Goal: Check status: Check status

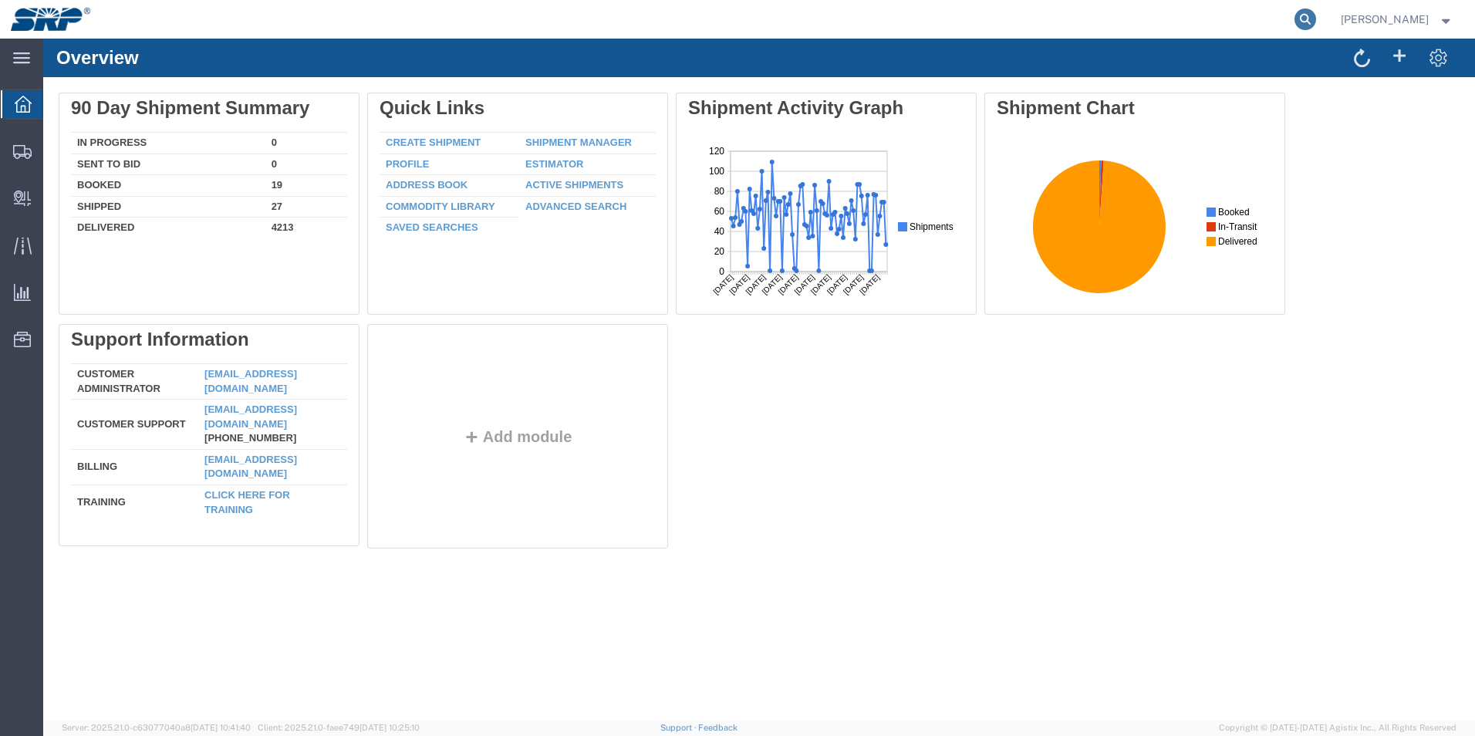
click at [1316, 19] on icon at bounding box center [1306, 19] width 22 height 22
paste input "477049168664;"
click at [1316, 22] on icon at bounding box center [1306, 19] width 22 height 22
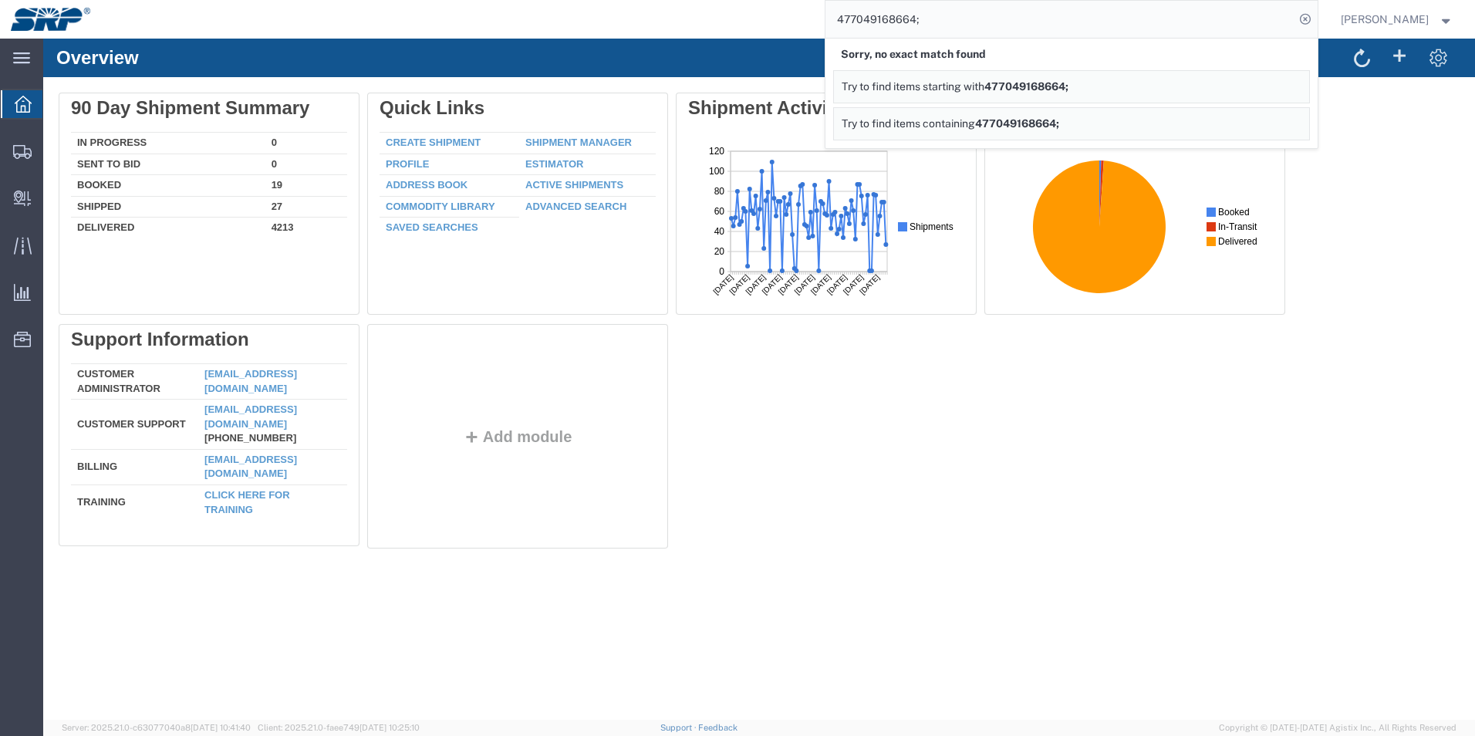
click at [1069, 90] on span "477049168664;" at bounding box center [1027, 86] width 84 height 12
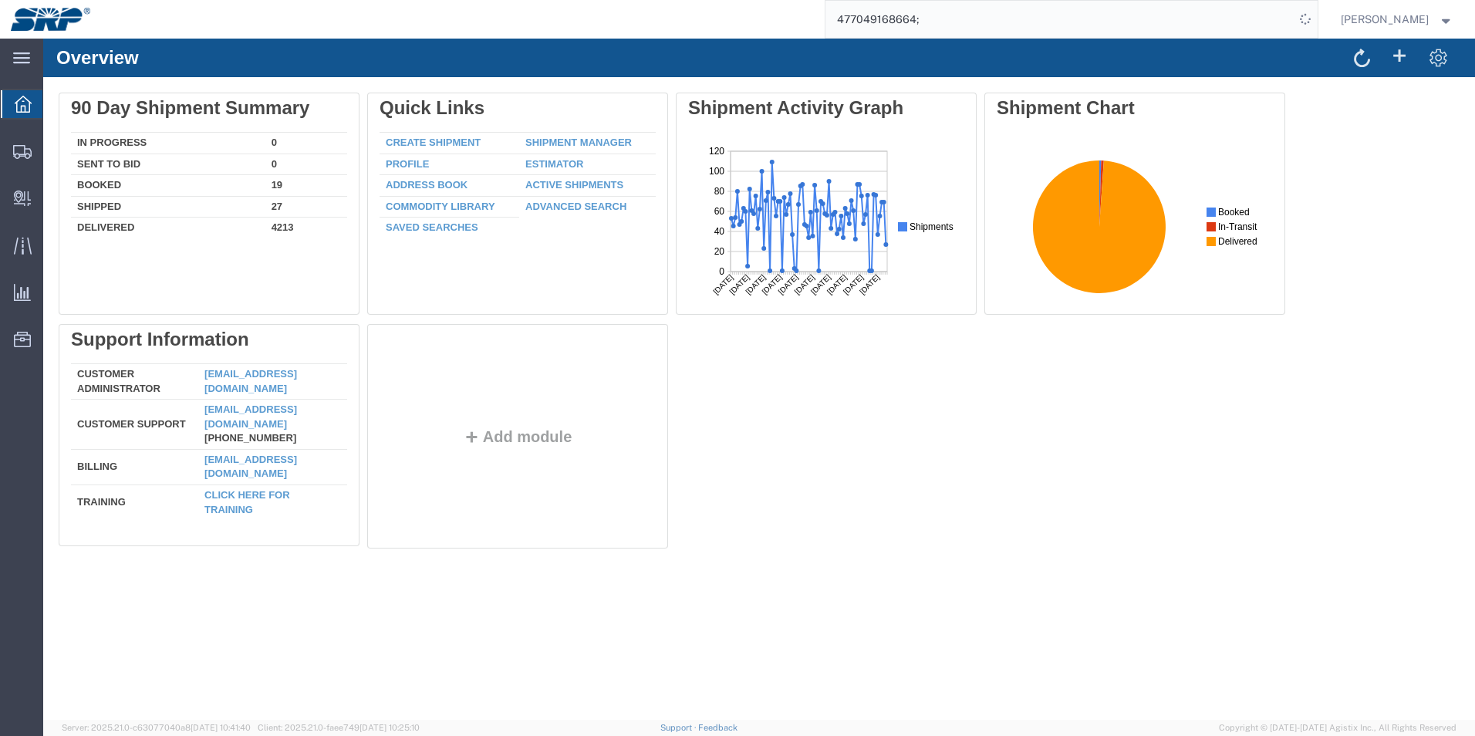
click at [993, 22] on input "477049168664;" at bounding box center [1060, 19] width 469 height 37
type input "477049168664"
click at [1316, 17] on icon at bounding box center [1306, 19] width 22 height 22
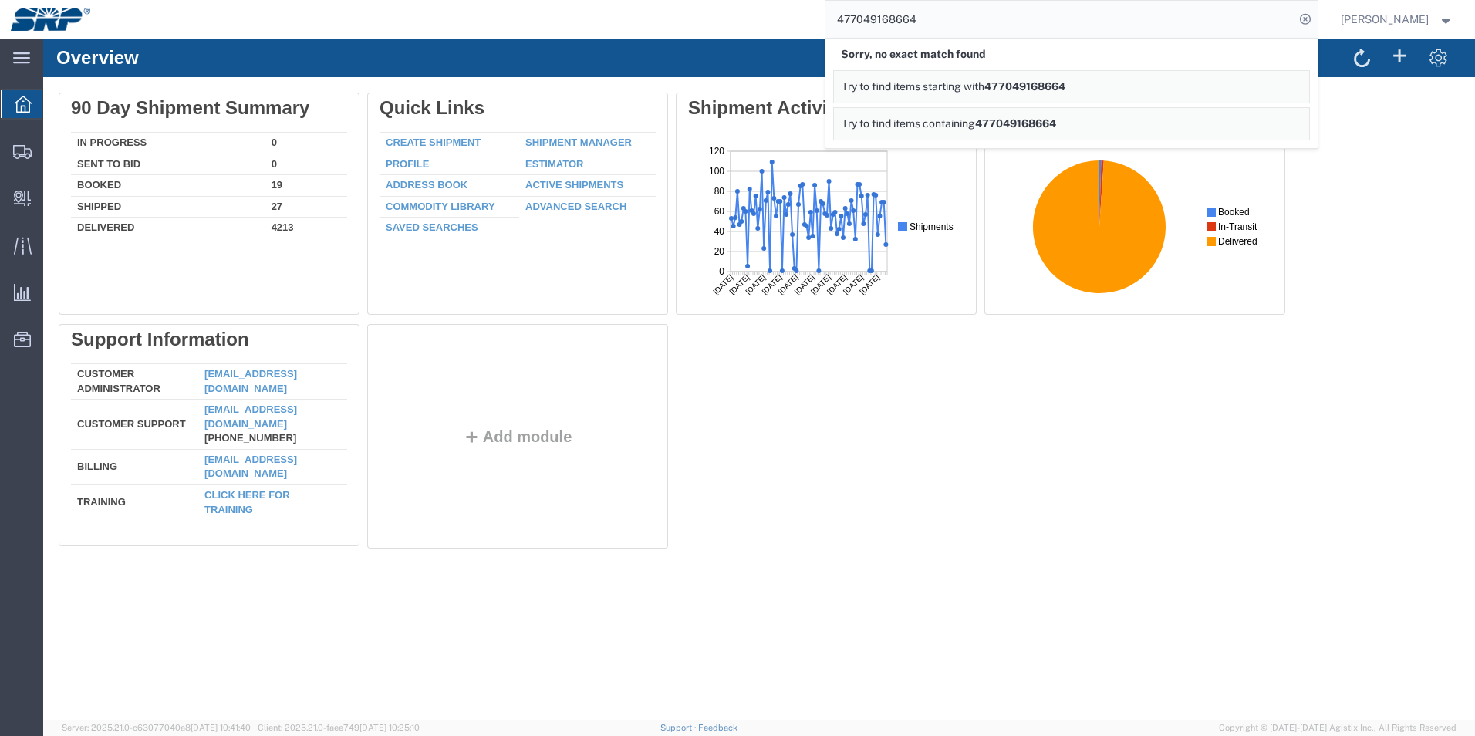
click at [1061, 90] on span "477049168664" at bounding box center [1025, 86] width 81 height 12
click at [1056, 122] on span "477049168664" at bounding box center [1015, 123] width 81 height 12
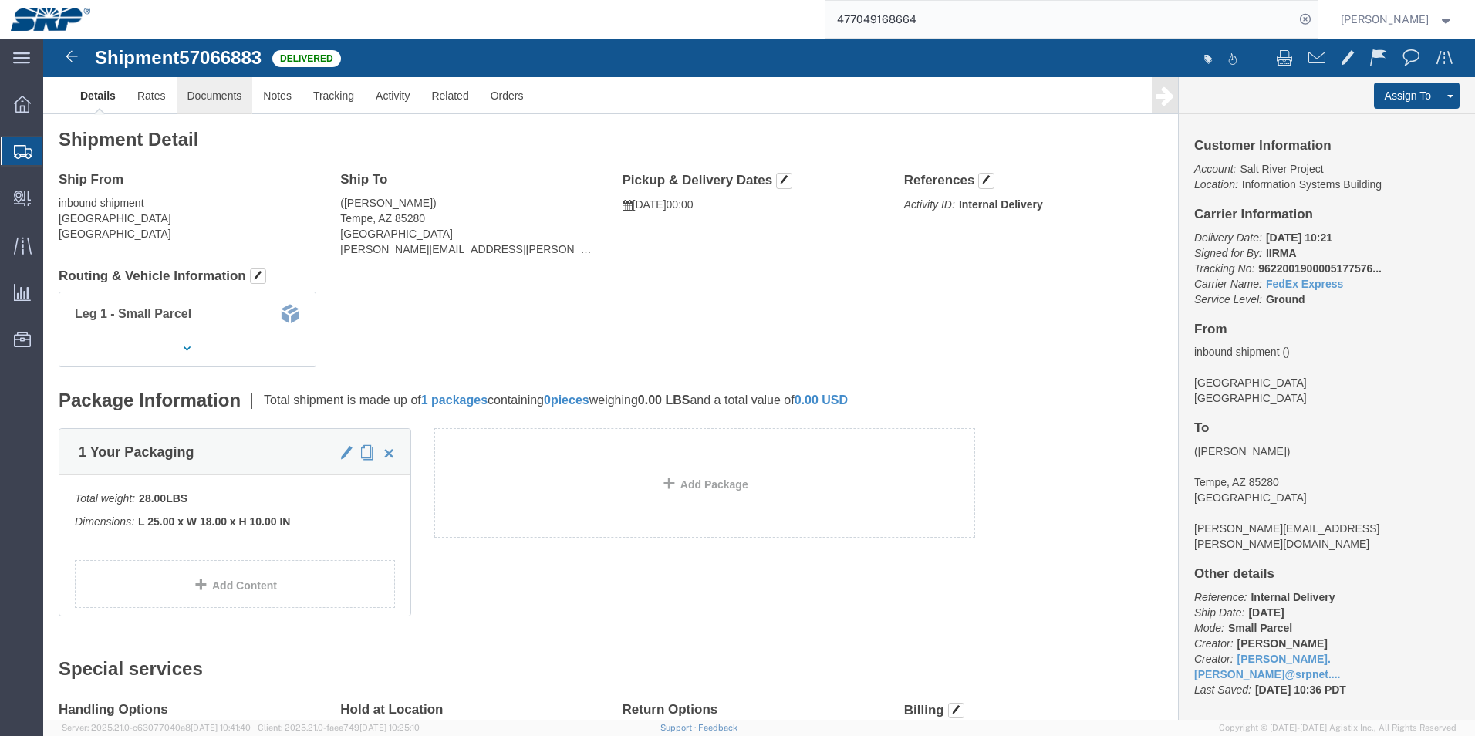
click link "Documents"
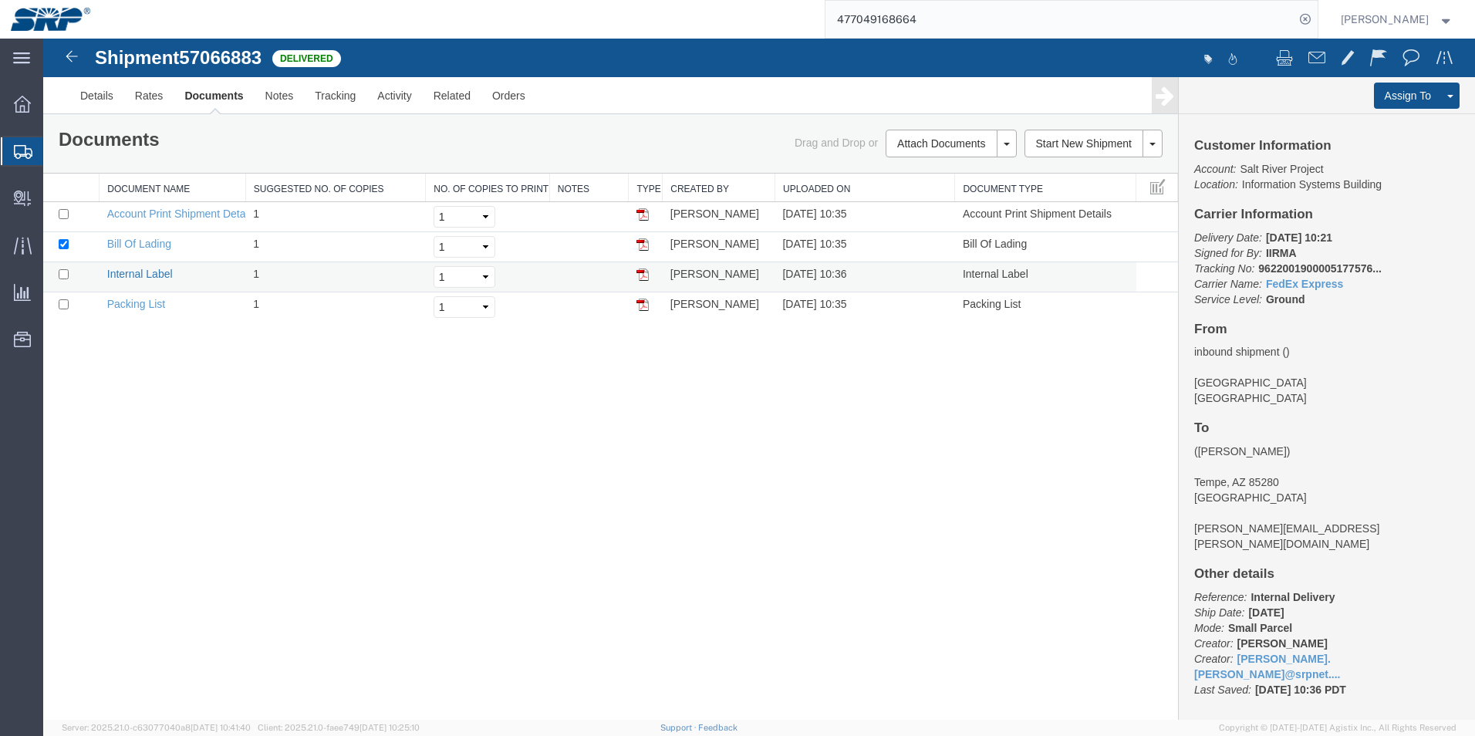
click at [161, 275] on link "Internal Label" at bounding box center [140, 274] width 66 height 12
click at [212, 210] on link "Account Print Shipment Details" at bounding box center [181, 214] width 149 height 12
click at [1316, 19] on icon at bounding box center [1306, 19] width 22 height 22
click at [931, 25] on input "search" at bounding box center [1060, 19] width 469 height 37
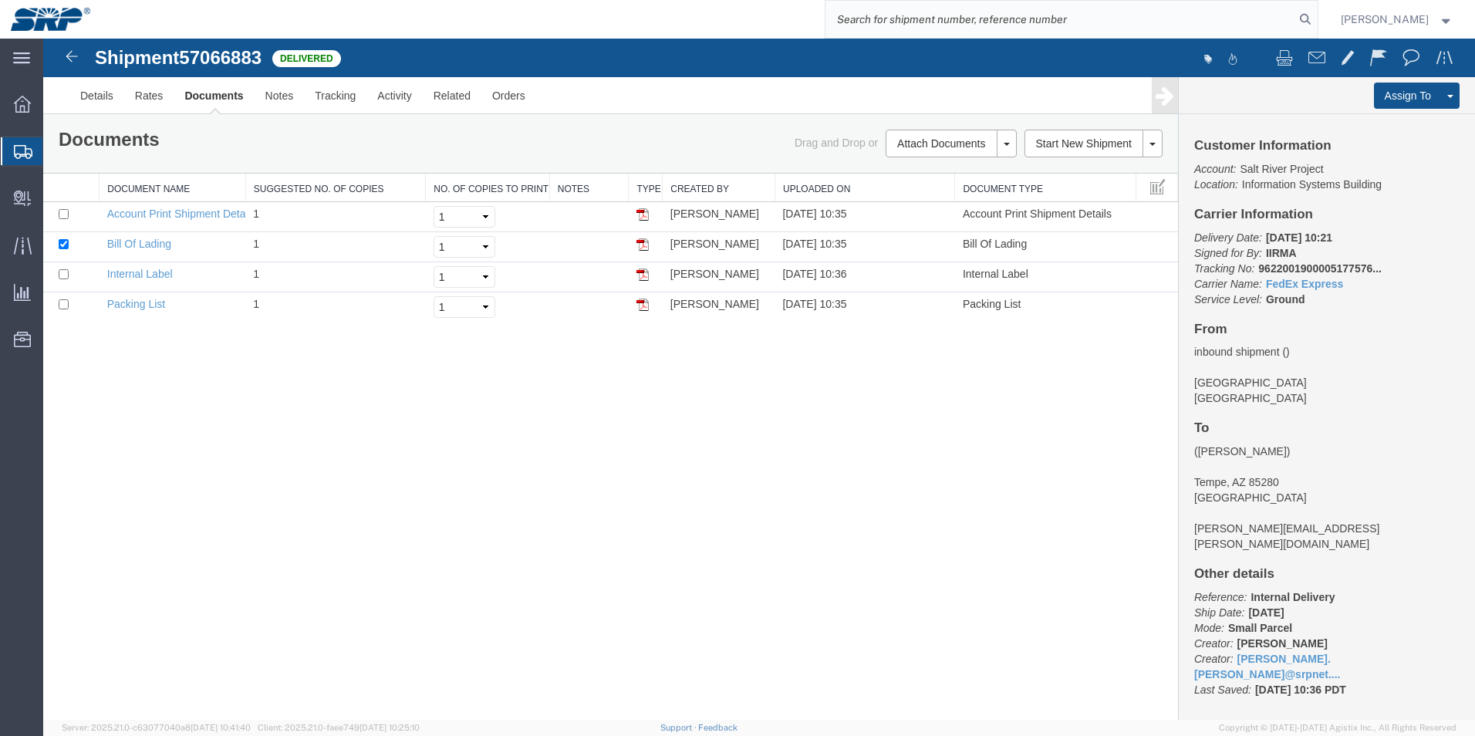
paste input "477049168664;"
type input "477049168664"
click at [1316, 16] on icon at bounding box center [1306, 19] width 22 height 22
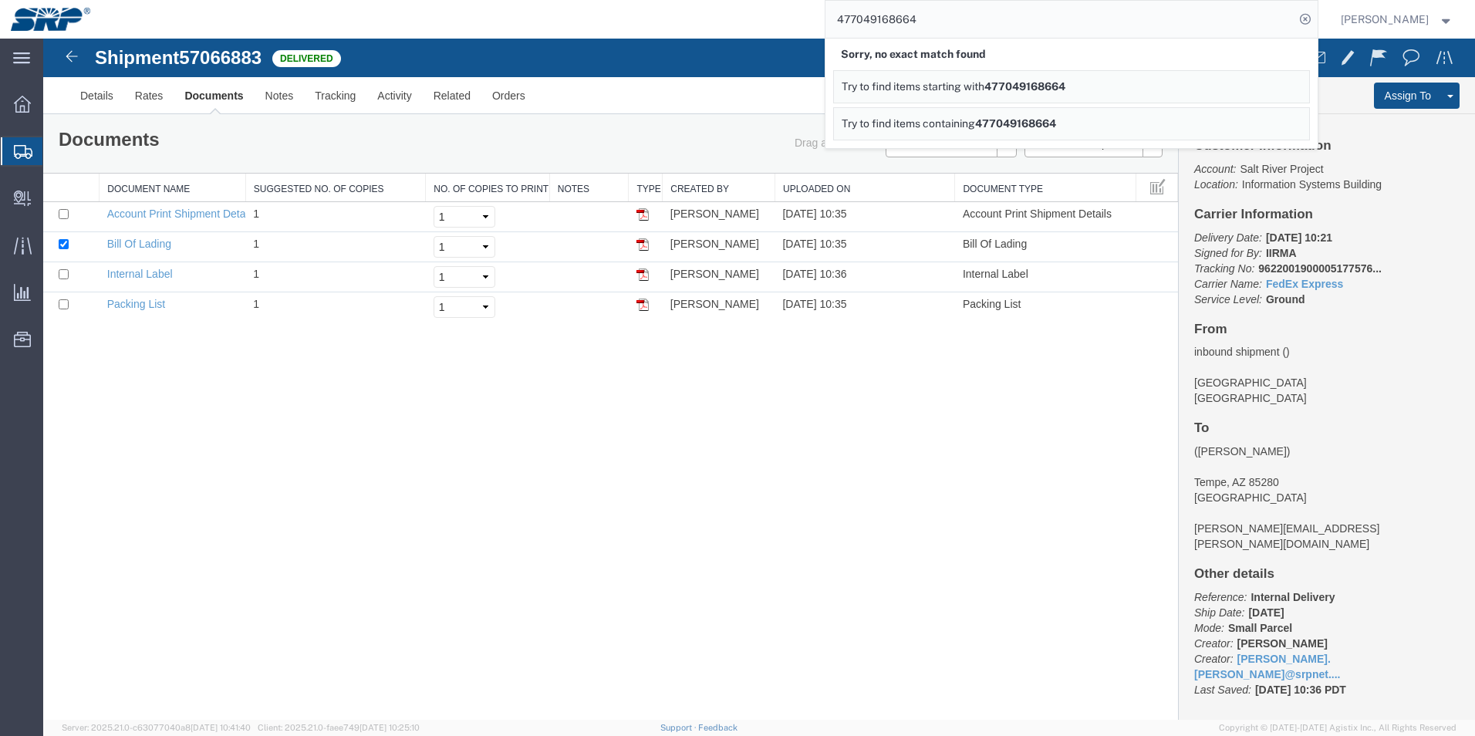
click at [1028, 86] on span "477049168664" at bounding box center [1025, 86] width 81 height 12
click at [1056, 123] on span "477049168664" at bounding box center [1015, 123] width 81 height 12
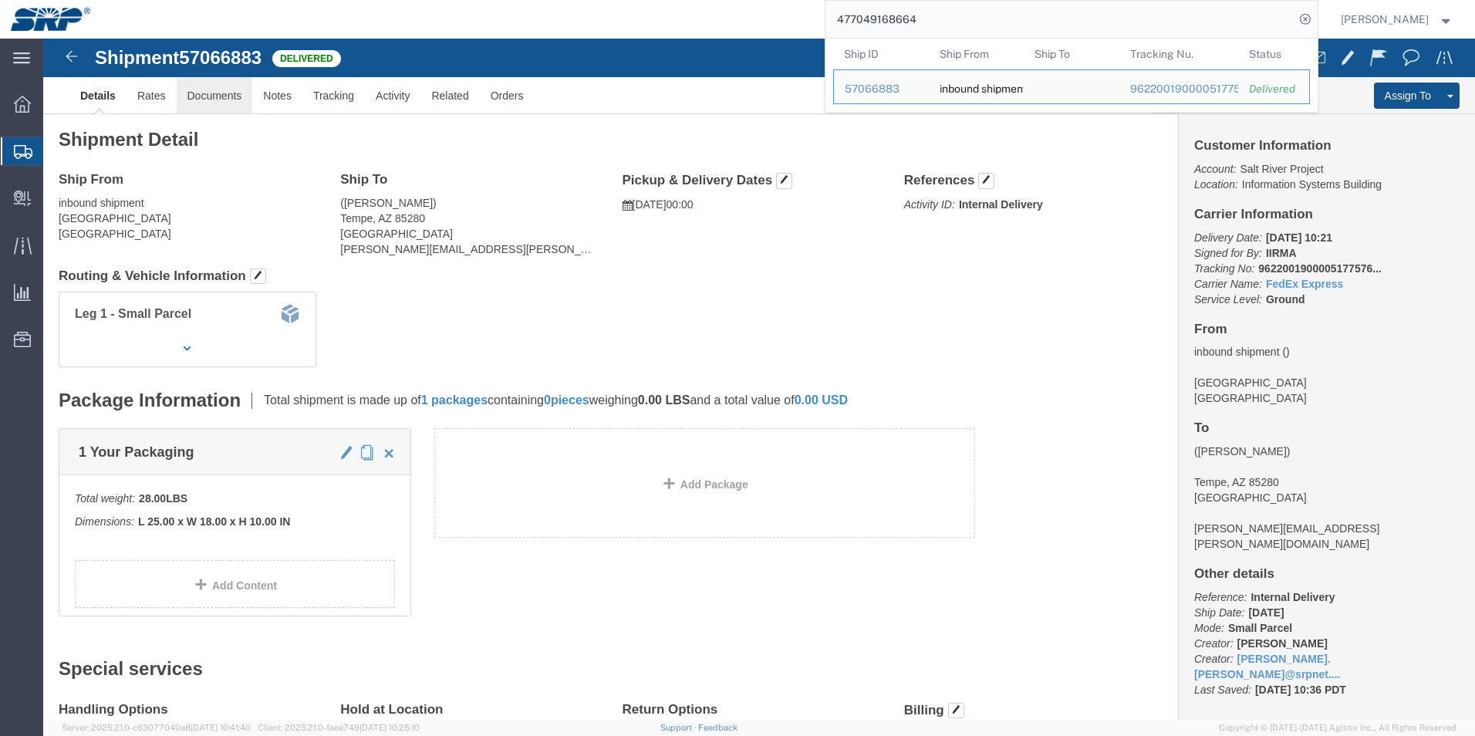
click link "Documents"
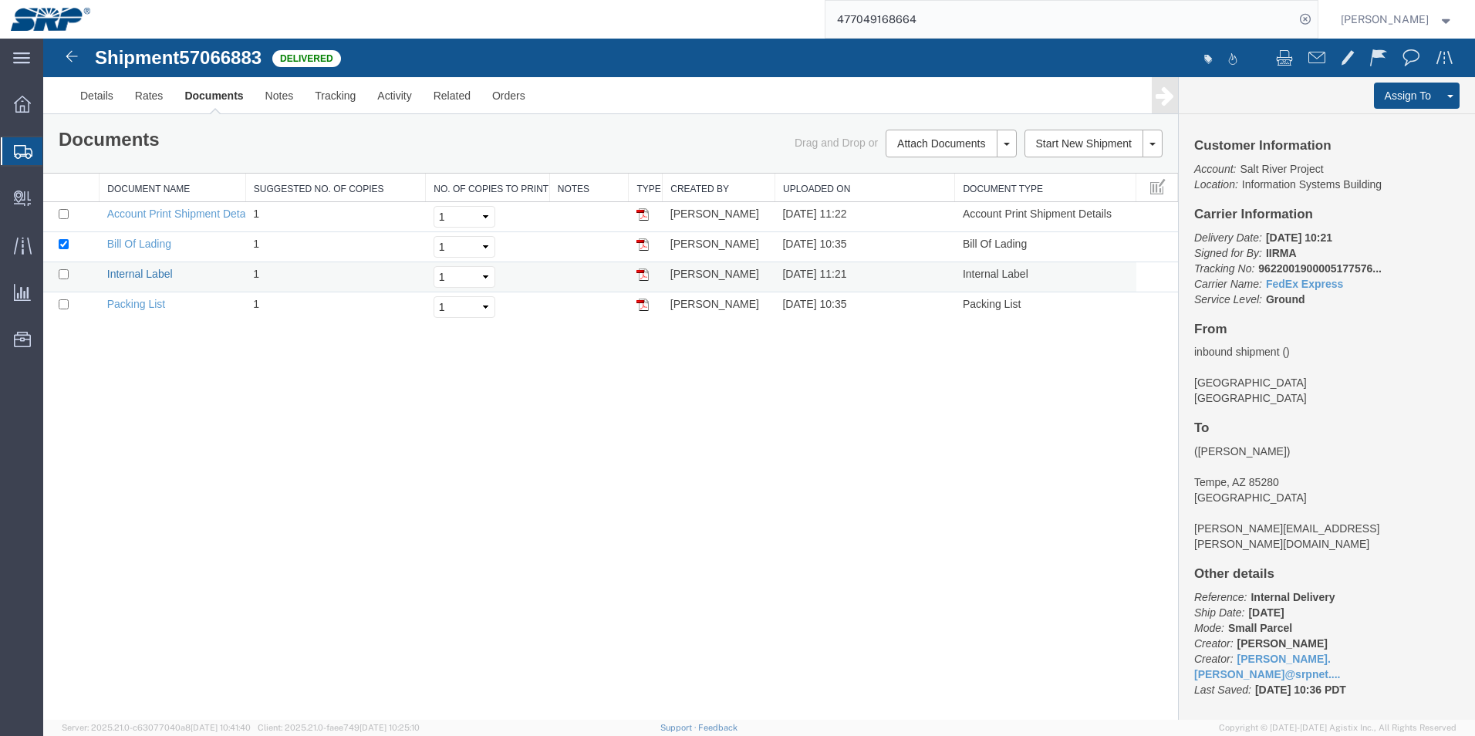
click at [150, 272] on link "Internal Label" at bounding box center [140, 274] width 66 height 12
